Goal: Task Accomplishment & Management: Complete application form

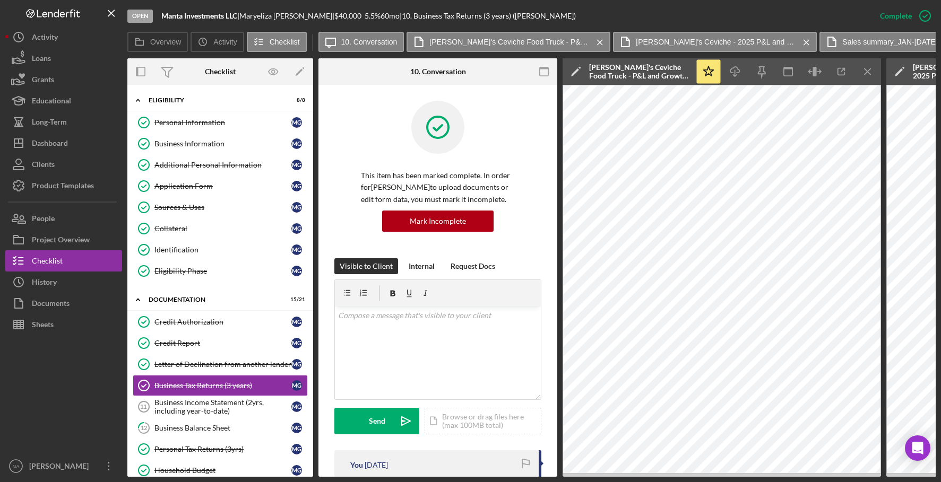
scroll to position [601, 0]
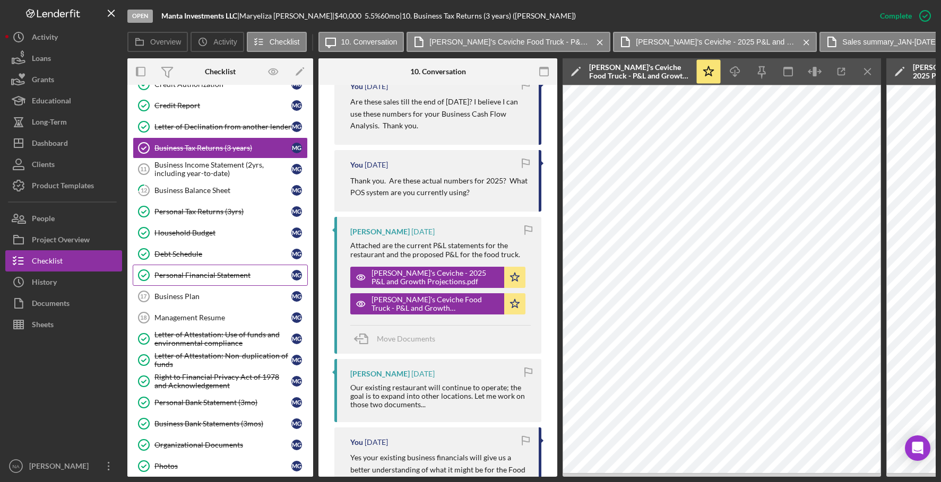
click at [263, 274] on div "Personal Financial Statement" at bounding box center [222, 275] width 137 height 8
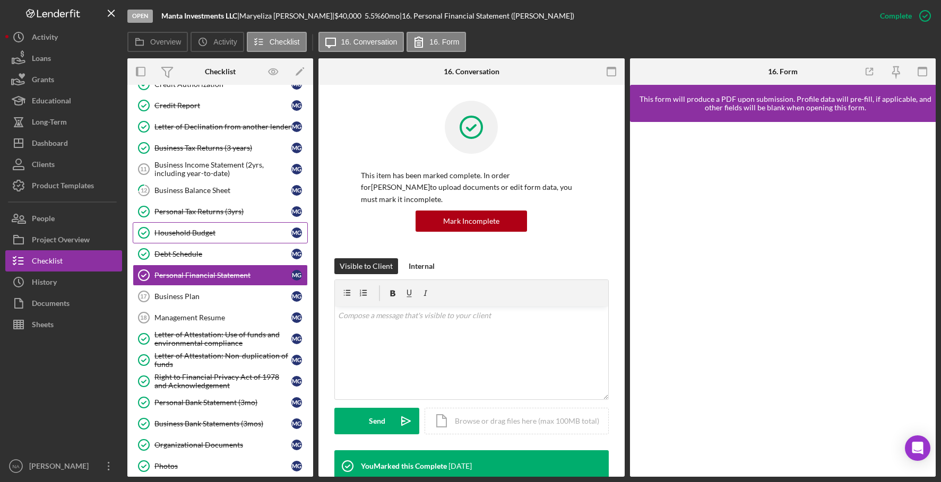
click at [227, 232] on div "Household Budget" at bounding box center [222, 233] width 137 height 8
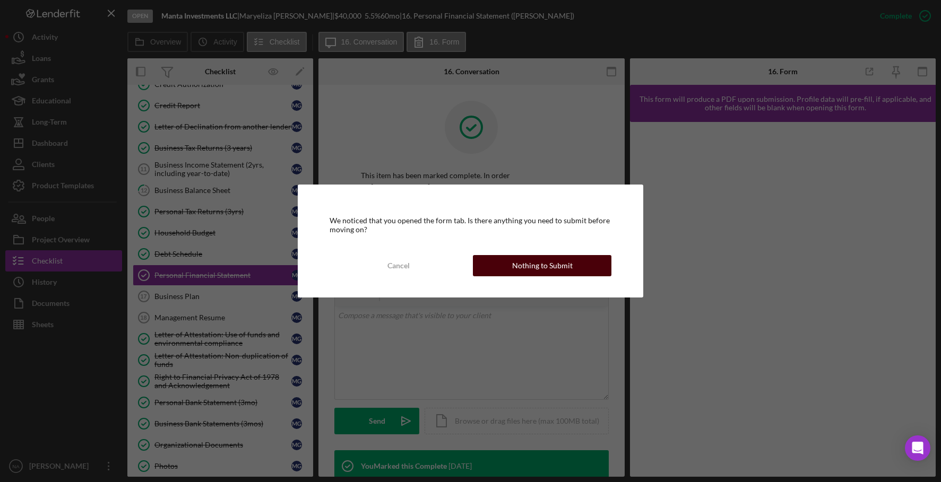
click at [528, 264] on div "Nothing to Submit" at bounding box center [542, 265] width 60 height 21
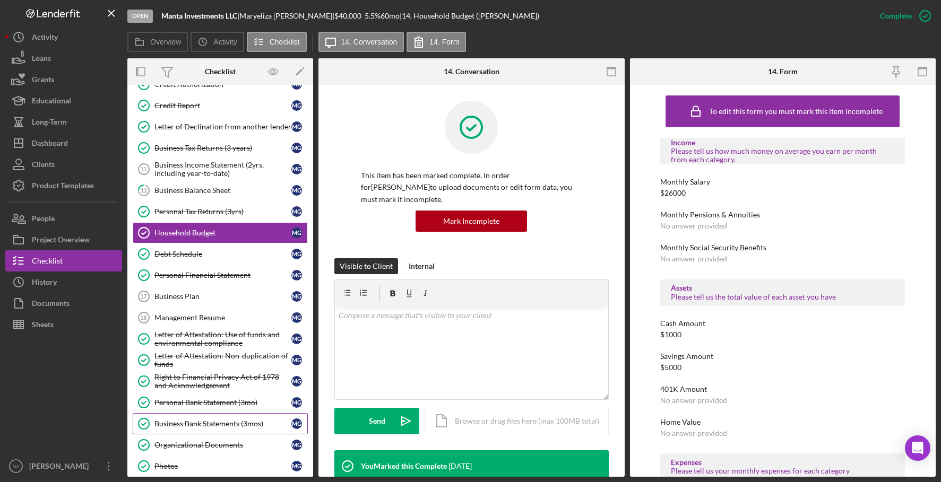
click at [222, 419] on link "Business Bank Statements (3mos) Business Bank Statements (3mos) M G" at bounding box center [220, 423] width 175 height 21
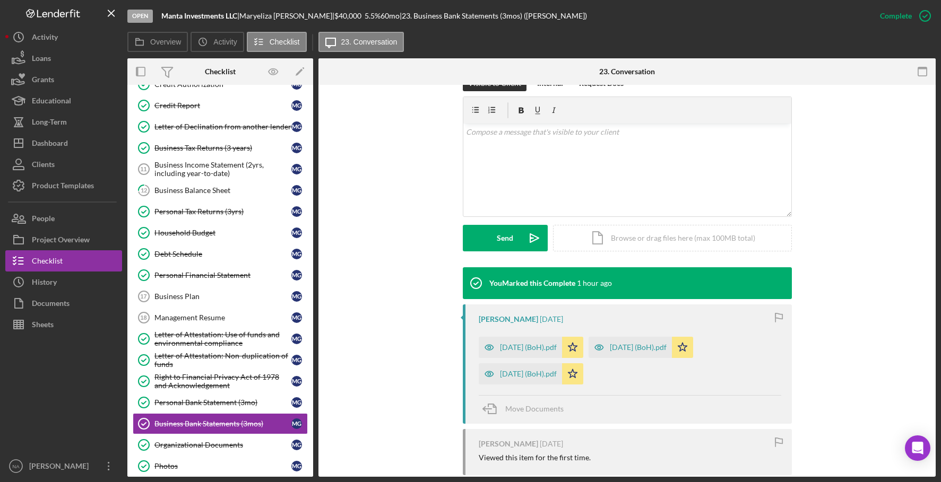
scroll to position [206, 0]
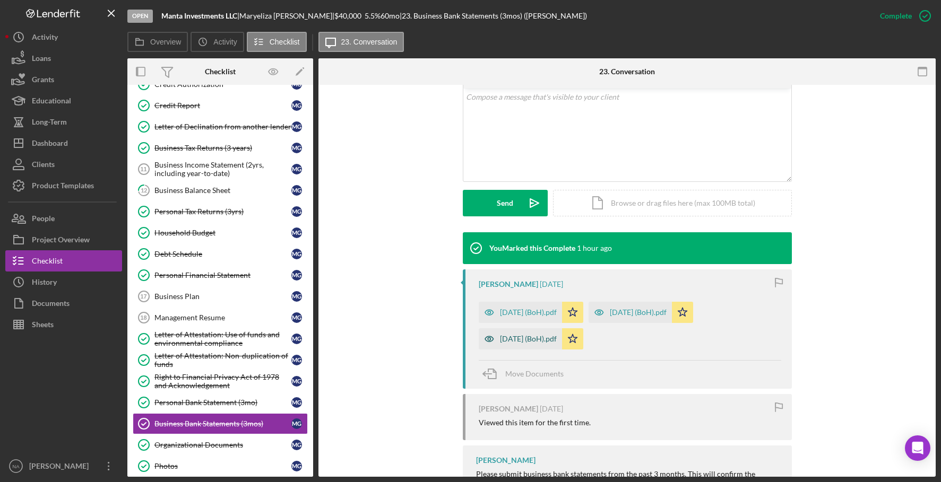
click at [533, 332] on div "[DATE] (BoH).pdf" at bounding box center [520, 338] width 83 height 21
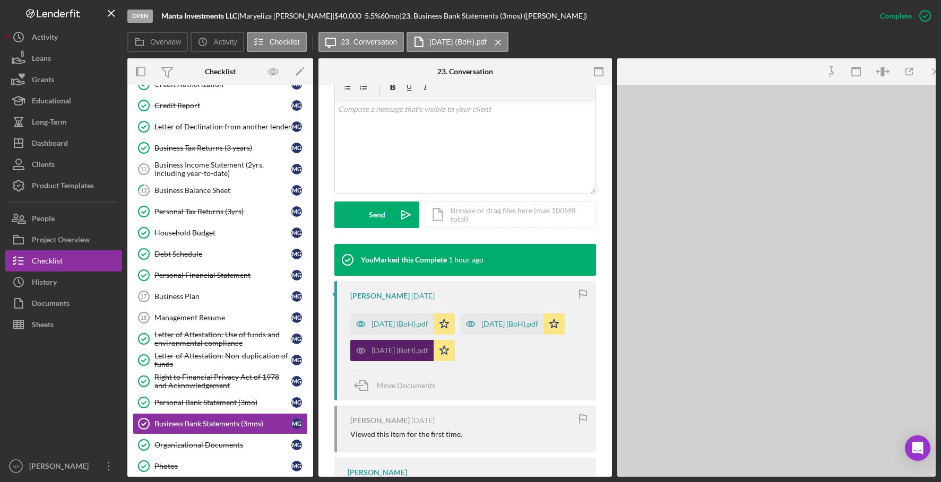
scroll to position [218, 0]
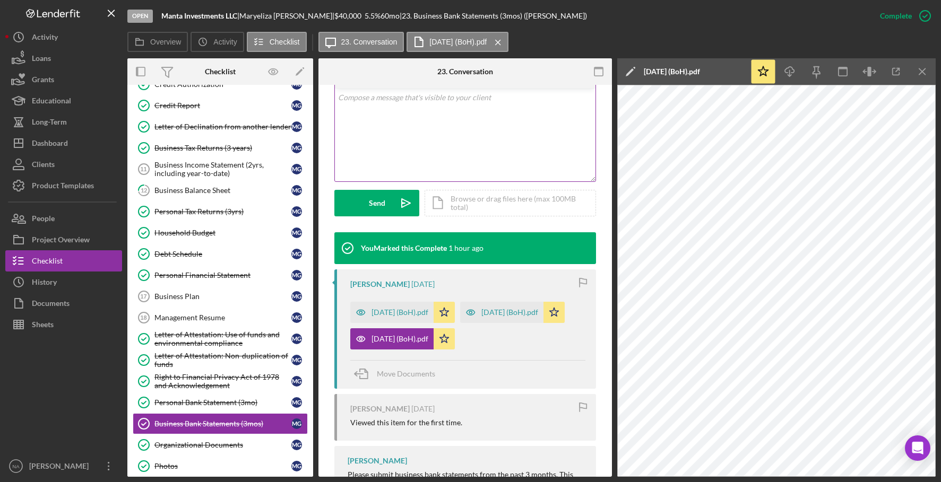
drag, startPoint x: 309, startPoint y: 291, endPoint x: 335, endPoint y: 146, distance: 147.7
click at [335, 146] on div "Overview Internal Workflow Stage Open Icon/Dropdown Arrow Archive (can unarchiv…" at bounding box center [531, 267] width 808 height 419
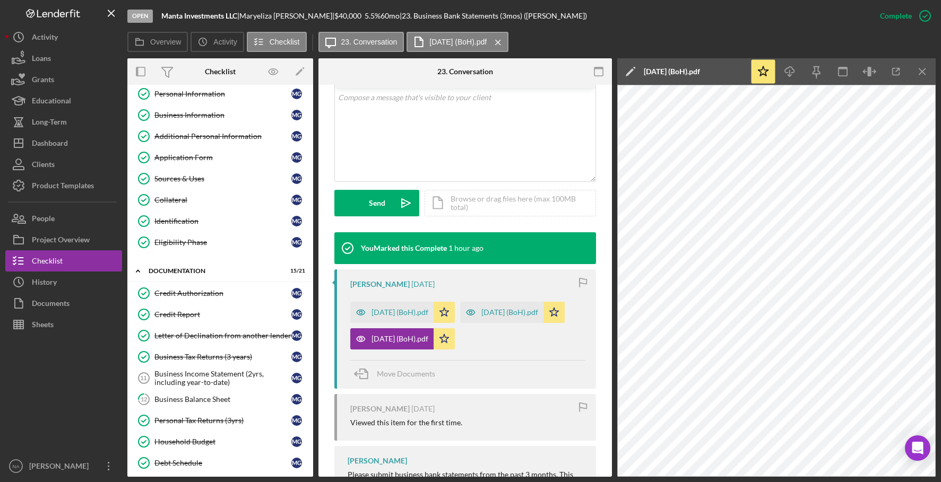
scroll to position [0, 0]
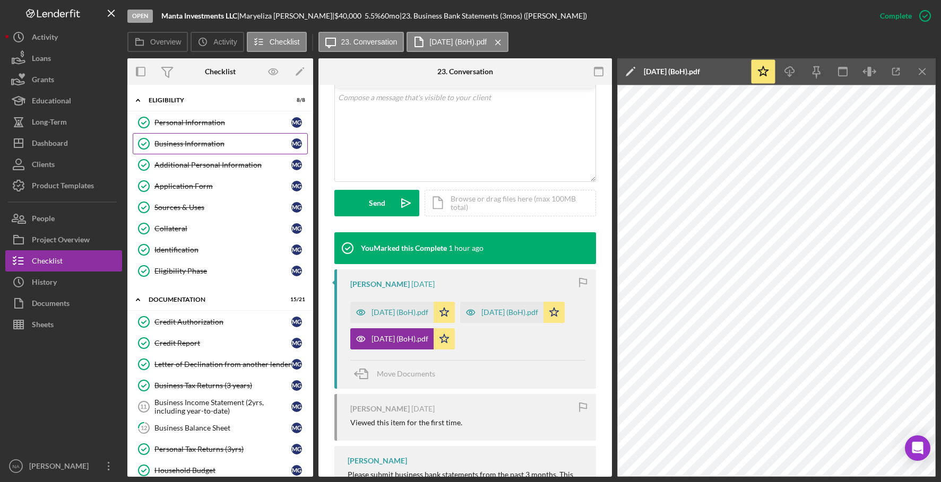
click at [237, 143] on div "Business Information" at bounding box center [222, 144] width 137 height 8
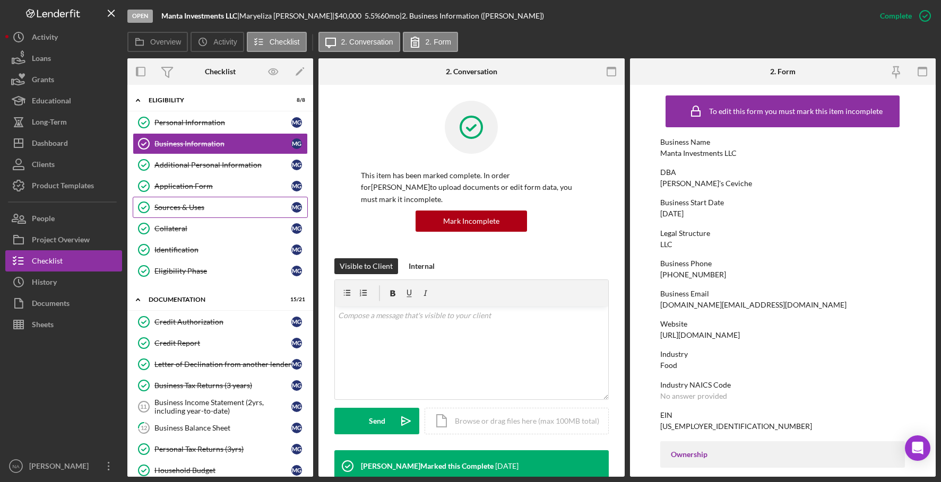
click at [240, 206] on div "Sources & Uses" at bounding box center [222, 207] width 137 height 8
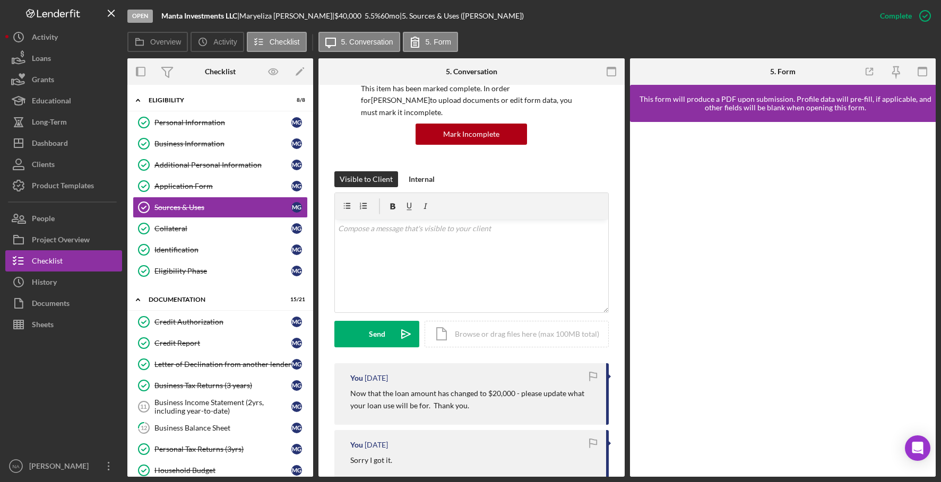
scroll to position [37, 0]
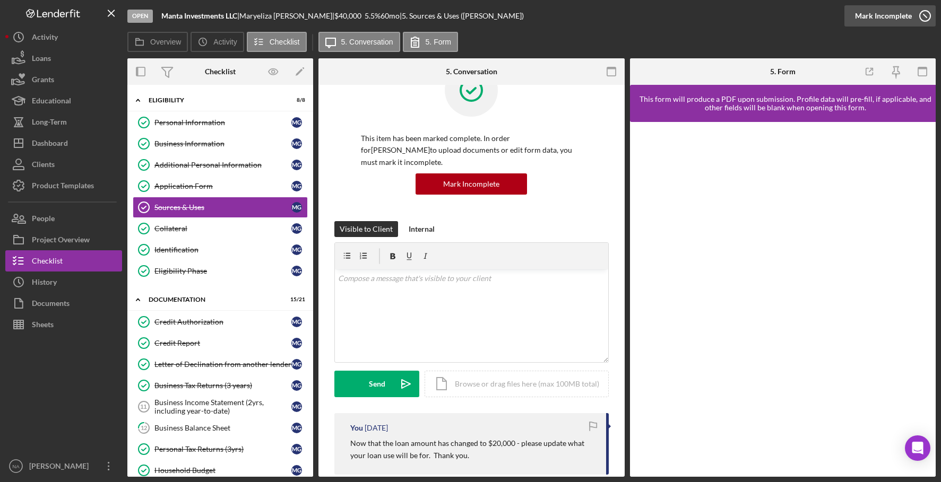
click at [898, 12] on div "Mark Incomplete" at bounding box center [883, 15] width 57 height 21
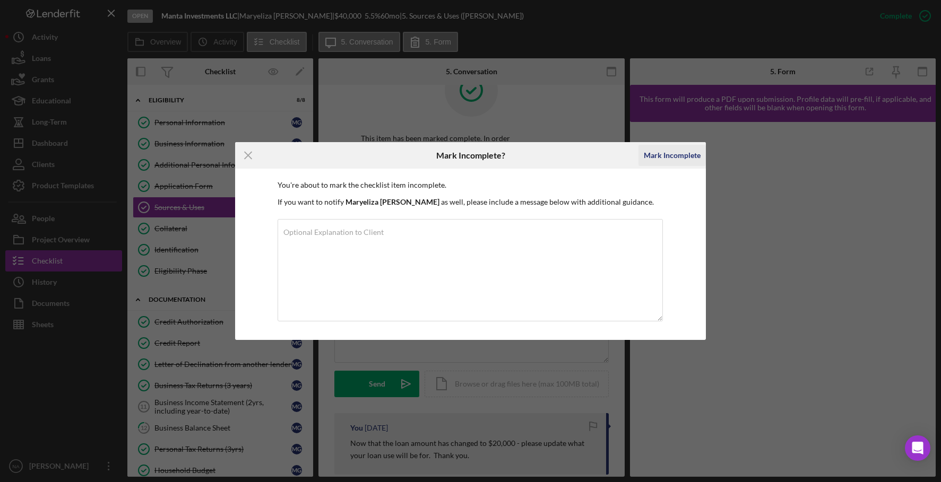
click at [664, 155] on div "Mark Incomplete" at bounding box center [672, 155] width 57 height 21
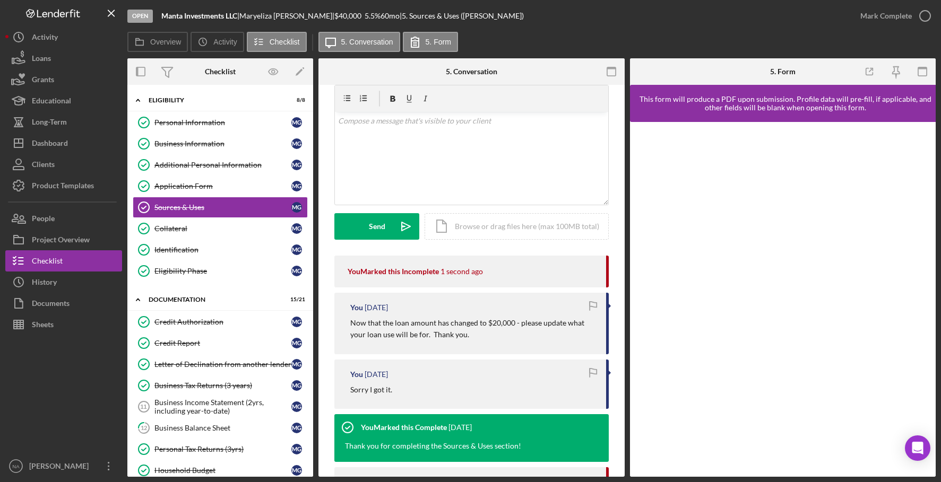
scroll to position [0, 0]
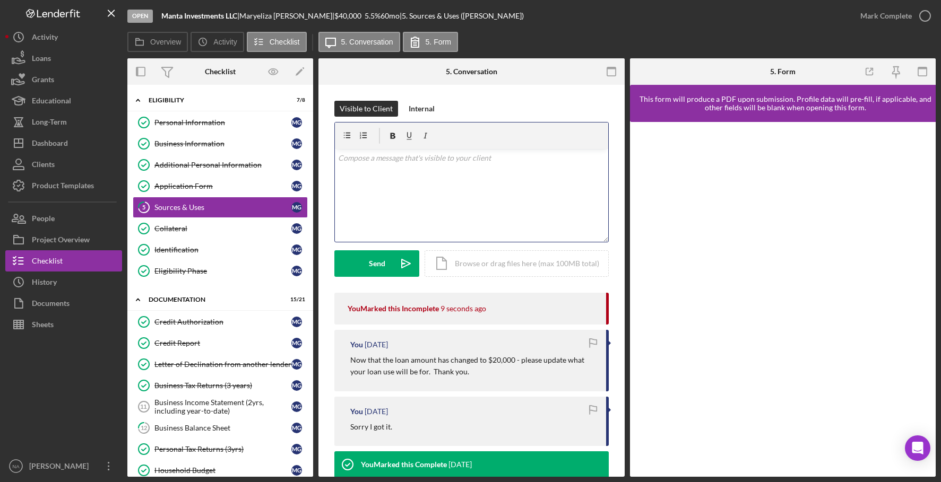
click at [360, 167] on div "v Color teal Color pink Remove color Add row above Add row below Add column bef…" at bounding box center [471, 195] width 273 height 93
click at [377, 258] on div "Send" at bounding box center [377, 263] width 16 height 27
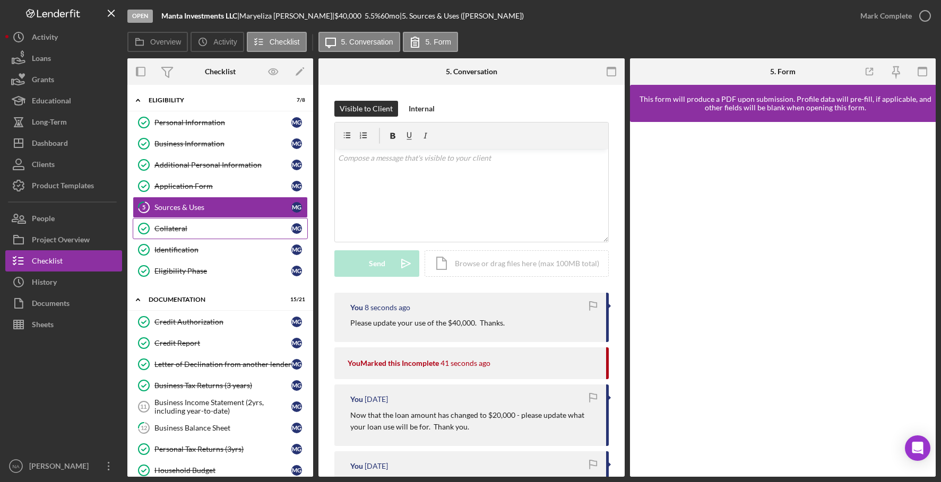
click at [241, 227] on div "Collateral" at bounding box center [222, 228] width 137 height 8
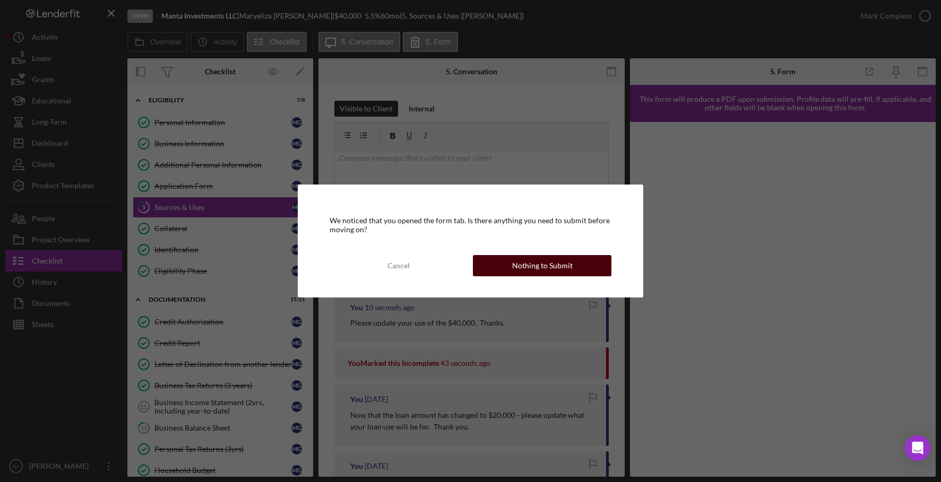
click at [538, 261] on div "Nothing to Submit" at bounding box center [542, 265] width 60 height 21
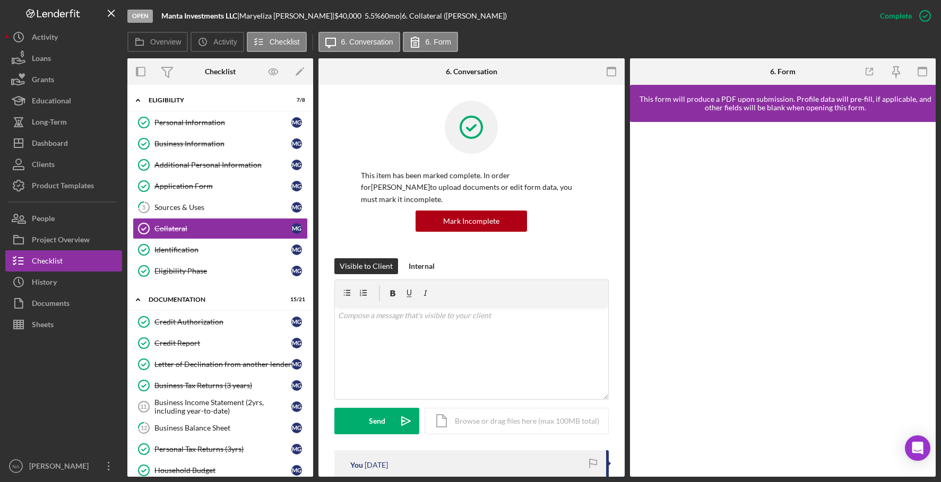
click at [595, 230] on div "This item has been marked complete. In order for [PERSON_NAME] to upload docume…" at bounding box center [471, 180] width 274 height 158
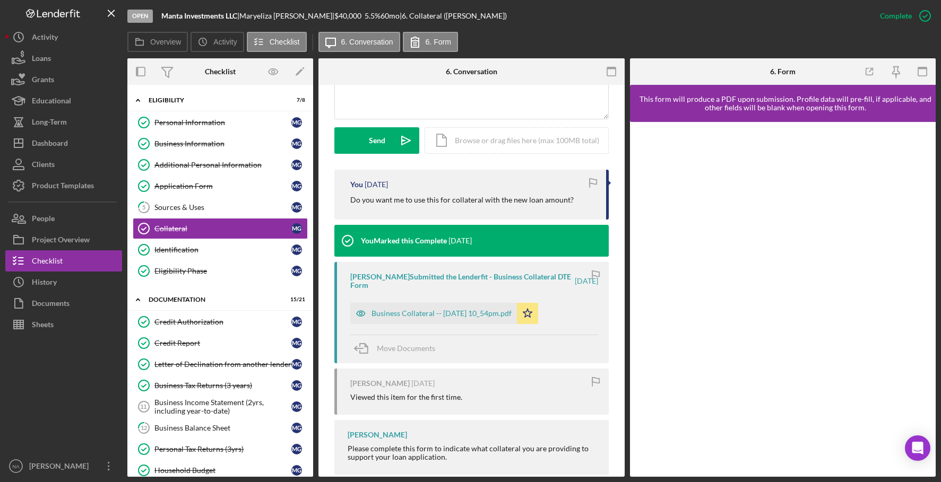
scroll to position [283, 0]
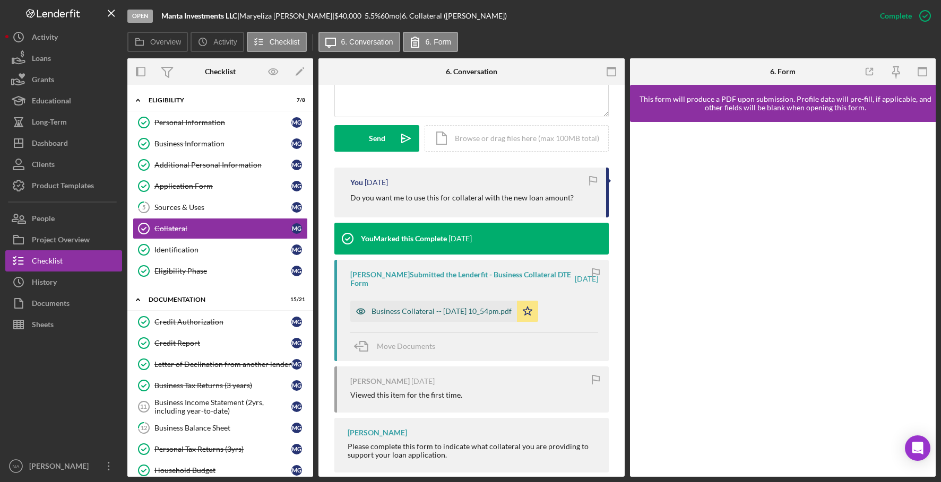
click at [411, 307] on div "Business Collateral -- [DATE] 10_54pm.pdf" at bounding box center [441, 311] width 140 height 8
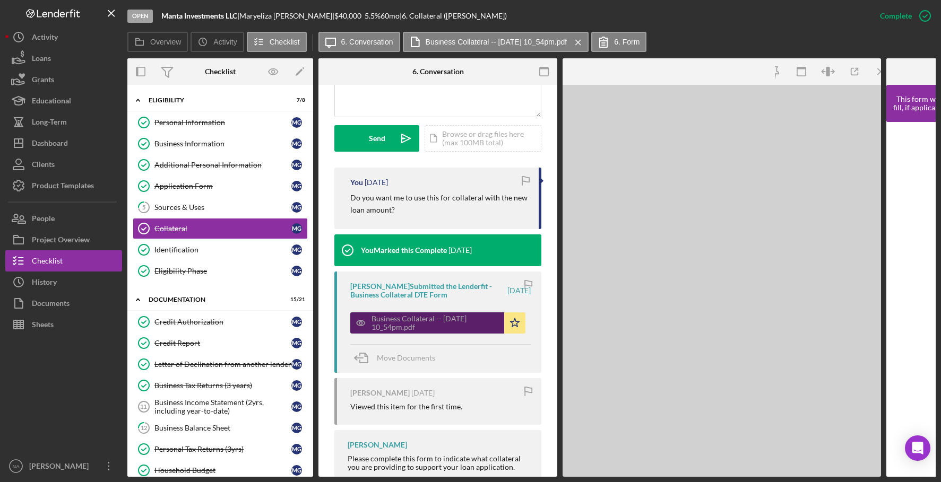
scroll to position [294, 0]
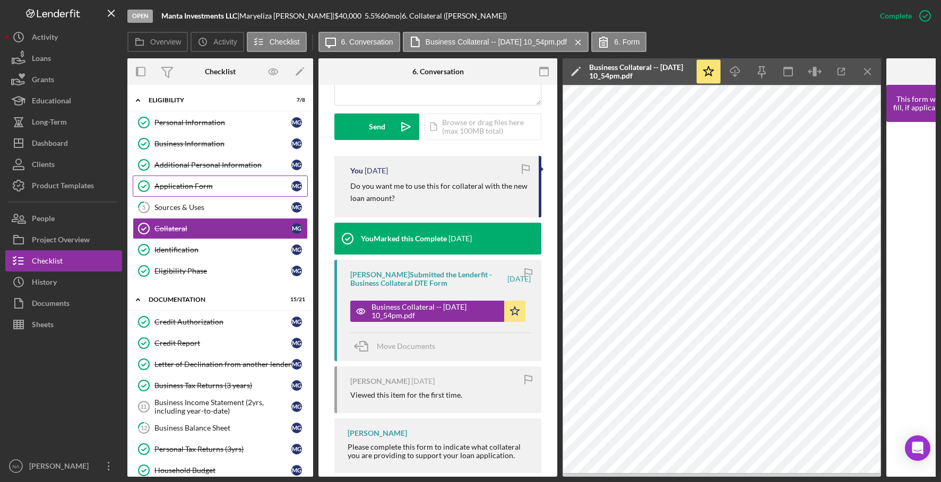
click at [224, 187] on div "Application Form" at bounding box center [222, 186] width 137 height 8
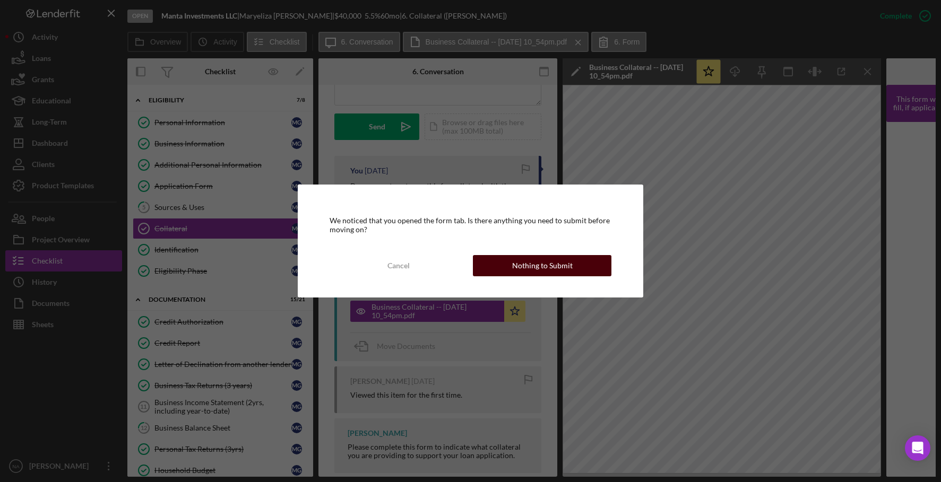
click at [556, 257] on div "Nothing to Submit" at bounding box center [542, 265] width 60 height 21
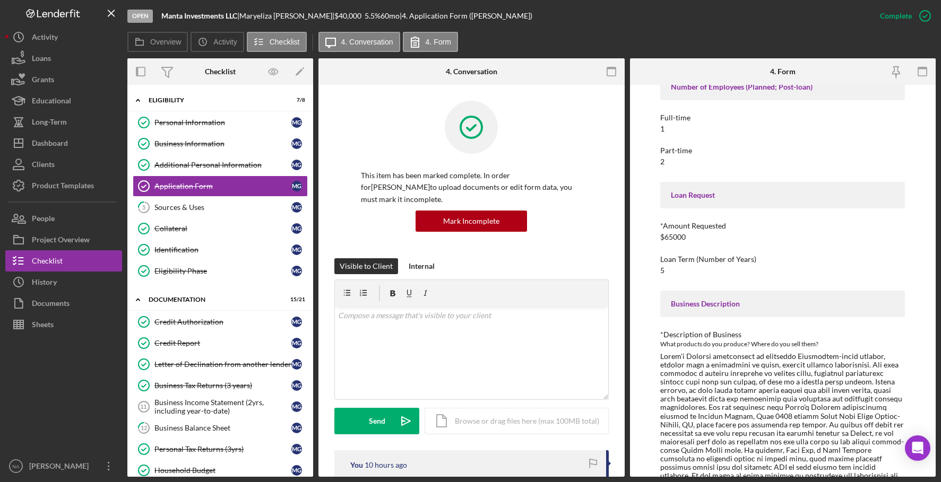
scroll to position [83, 0]
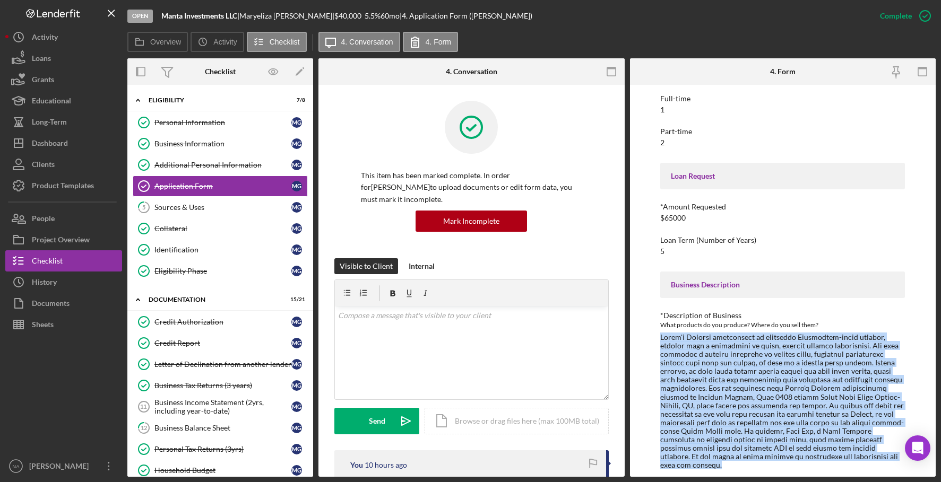
drag, startPoint x: 661, startPoint y: 336, endPoint x: 796, endPoint y: 457, distance: 181.1
click at [796, 457] on div at bounding box center [782, 401] width 245 height 137
drag, startPoint x: 796, startPoint y: 457, endPoint x: 749, endPoint y: 387, distance: 84.0
copy div "Manta's Ceviche specializes in authentic Ecuadorian-style ceviche, crafted with…"
click at [244, 142] on div "Business Information" at bounding box center [222, 144] width 137 height 8
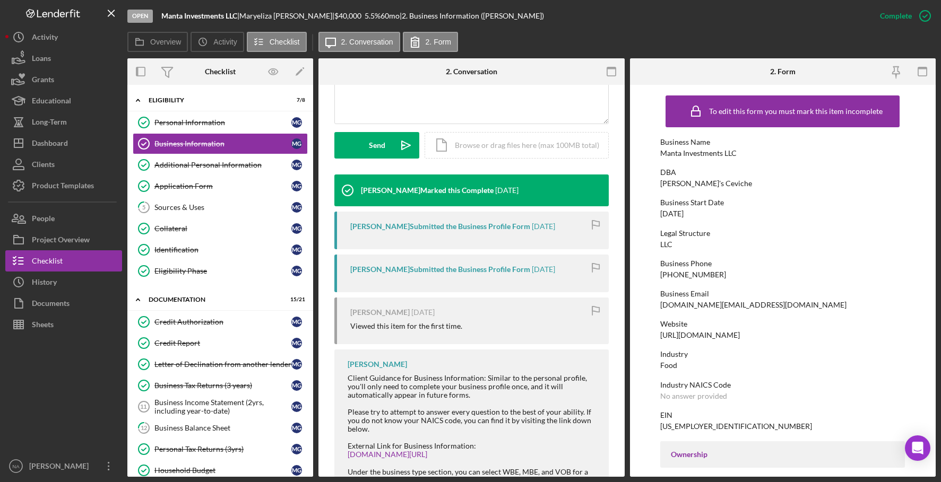
scroll to position [291, 0]
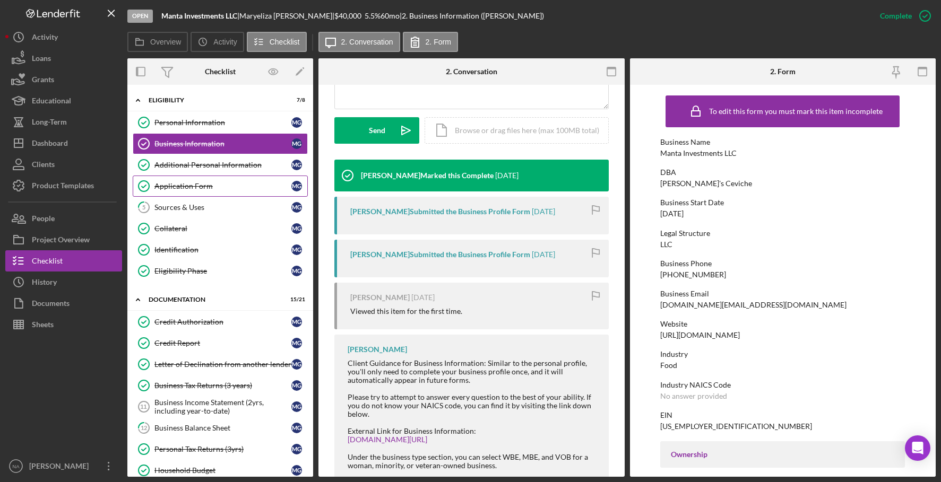
click at [223, 186] on div "Application Form" at bounding box center [222, 186] width 137 height 8
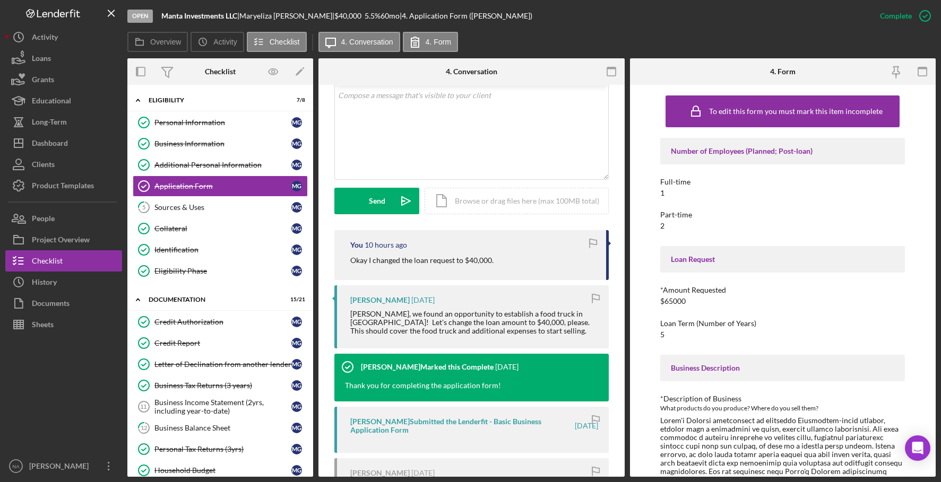
scroll to position [245, 0]
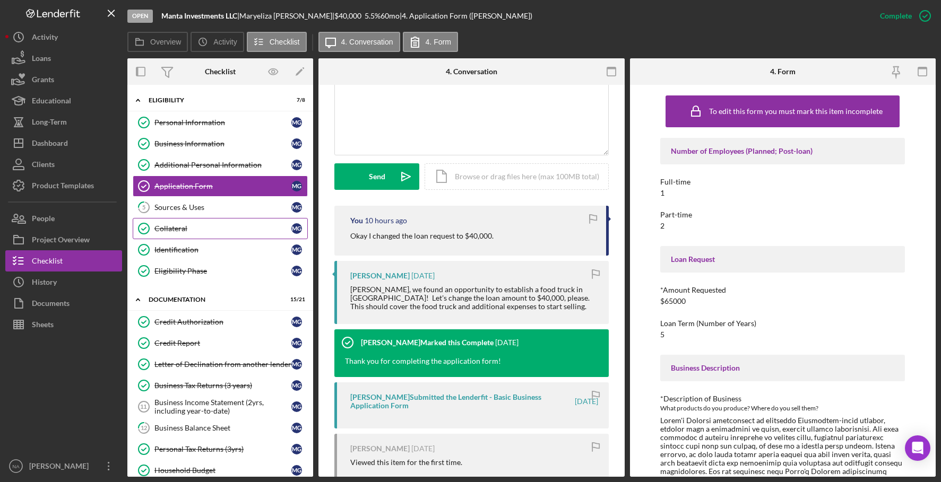
click at [222, 229] on div "Collateral" at bounding box center [222, 228] width 137 height 8
